Goal: Task Accomplishment & Management: Manage account settings

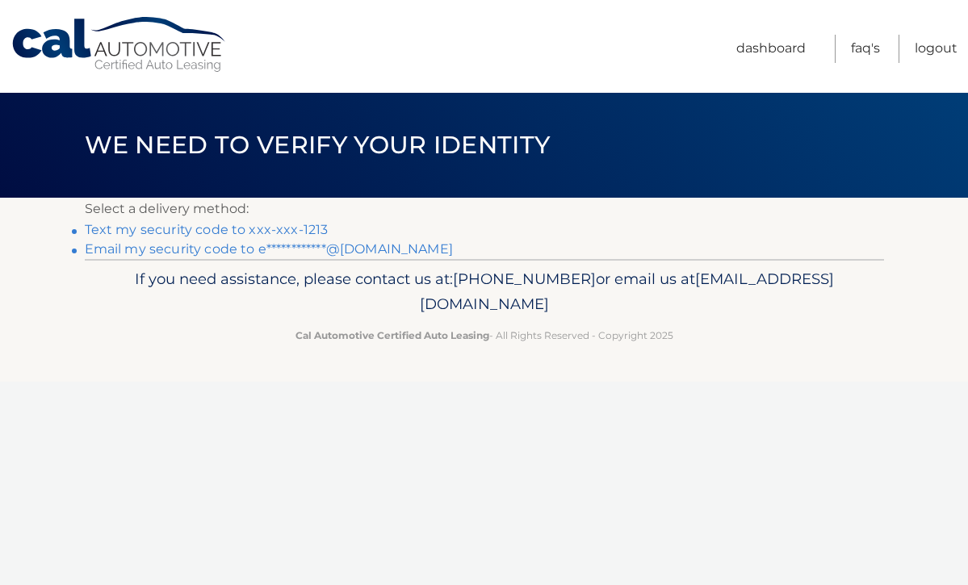
click at [204, 230] on link "Text my security code to xxx-xxx-1213" at bounding box center [207, 229] width 244 height 15
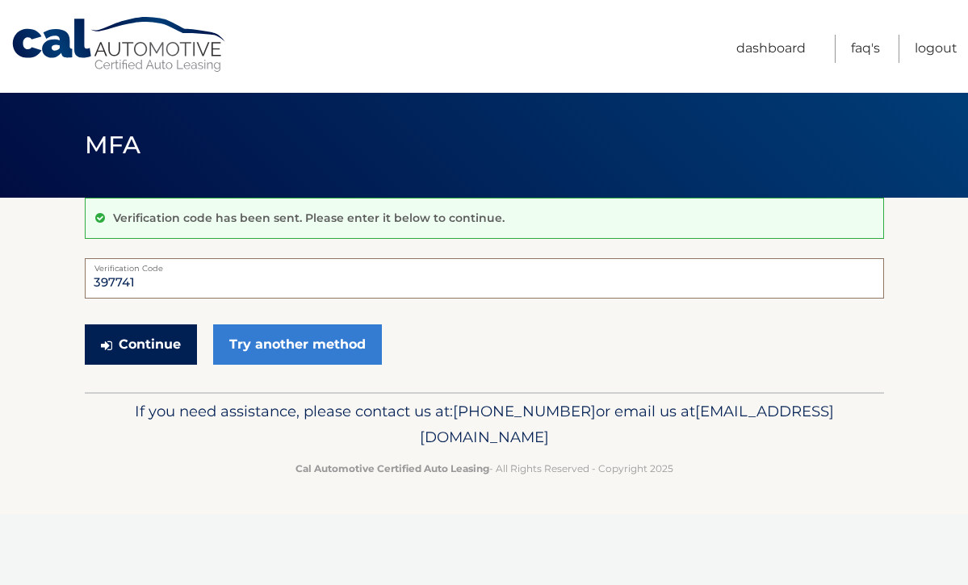
type input "397741"
click at [159, 345] on button "Continue" at bounding box center [141, 345] width 112 height 40
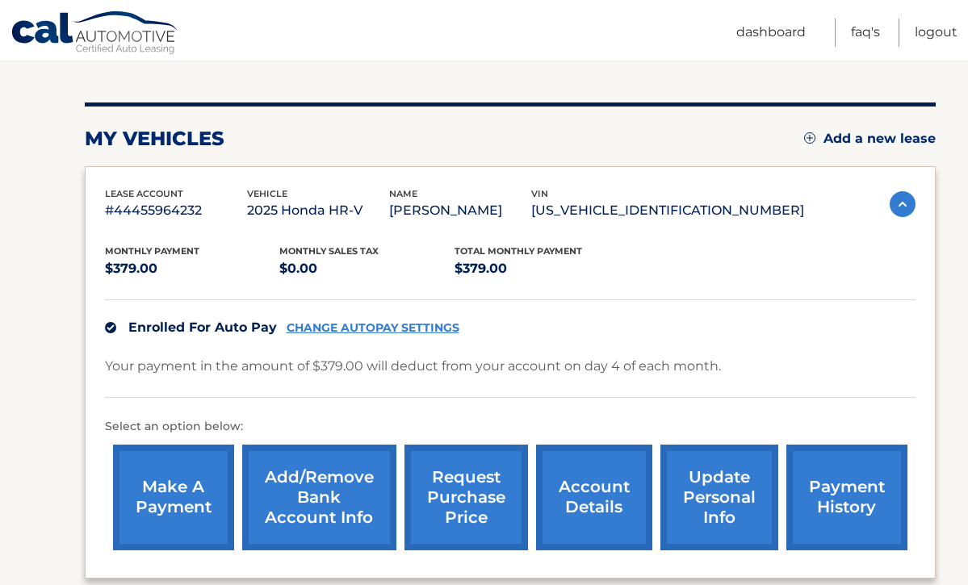
scroll to position [165, 0]
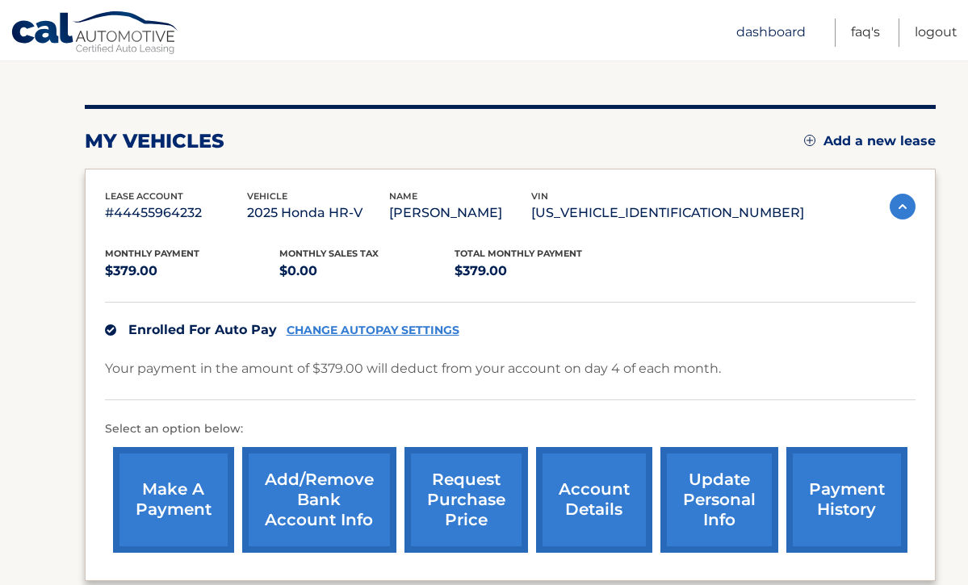
click at [773, 34] on link "Dashboard" at bounding box center [770, 33] width 69 height 28
click at [772, 34] on link "Dashboard" at bounding box center [770, 33] width 69 height 28
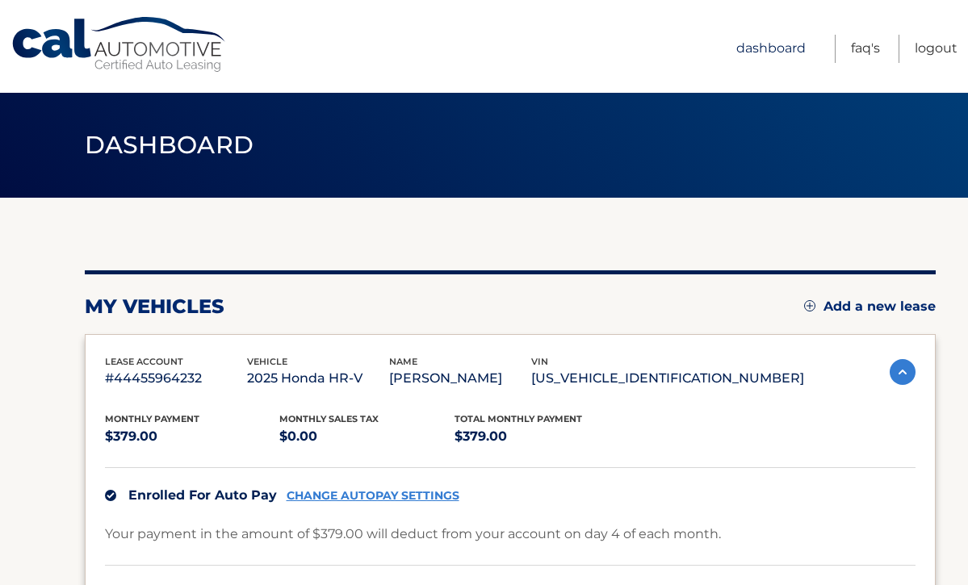
click at [768, 49] on link "Dashboard" at bounding box center [770, 49] width 69 height 28
click at [763, 48] on link "Dashboard" at bounding box center [770, 49] width 69 height 28
click at [783, 48] on link "Dashboard" at bounding box center [770, 49] width 69 height 28
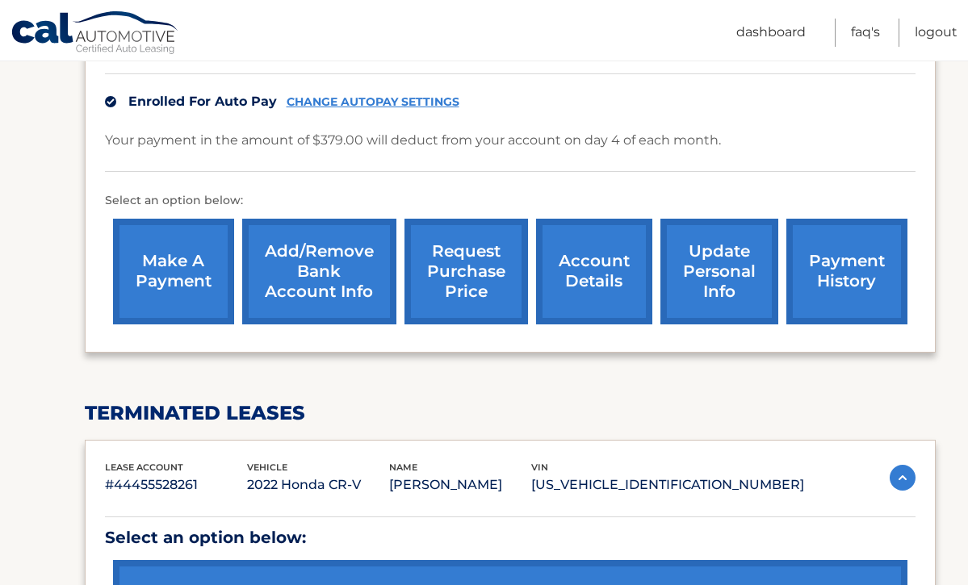
scroll to position [388, 0]
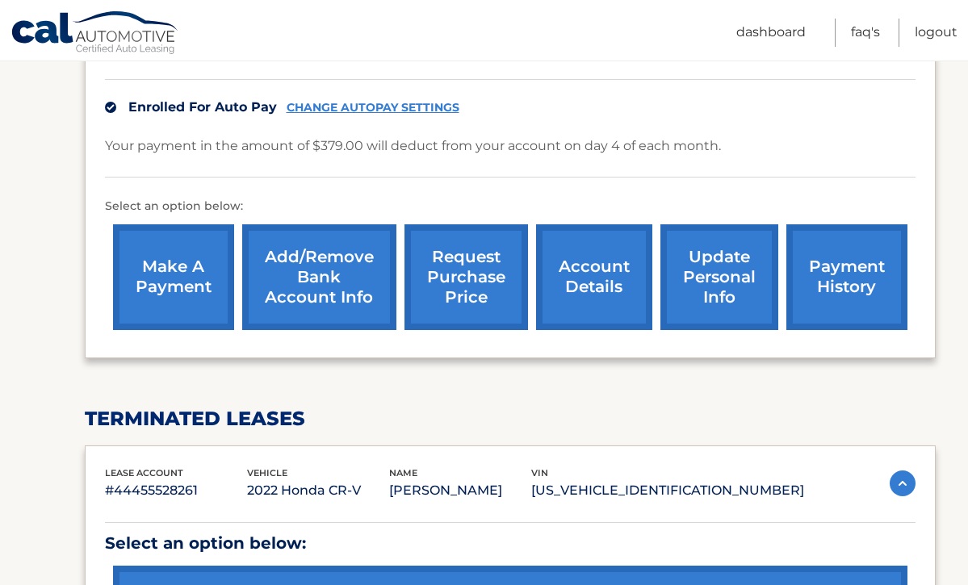
click at [714, 281] on link "update personal info" at bounding box center [719, 277] width 118 height 106
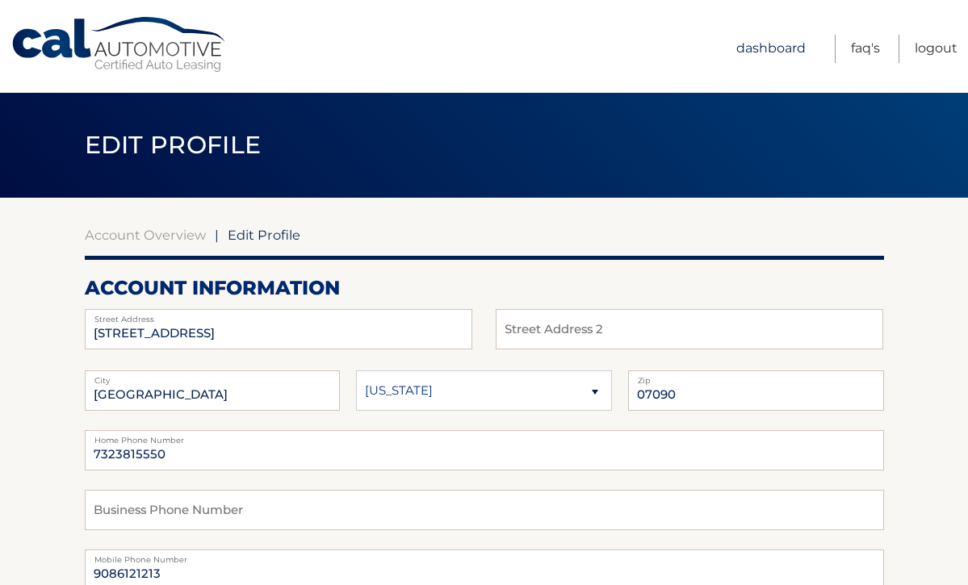
click at [765, 49] on link "Dashboard" at bounding box center [770, 49] width 69 height 28
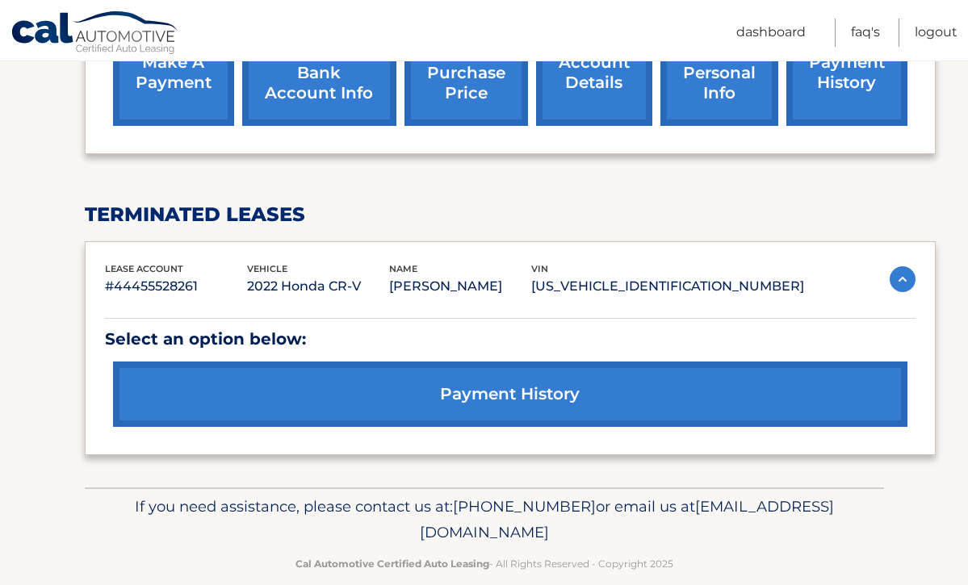
scroll to position [567, 0]
